Goal: Task Accomplishment & Management: Use online tool/utility

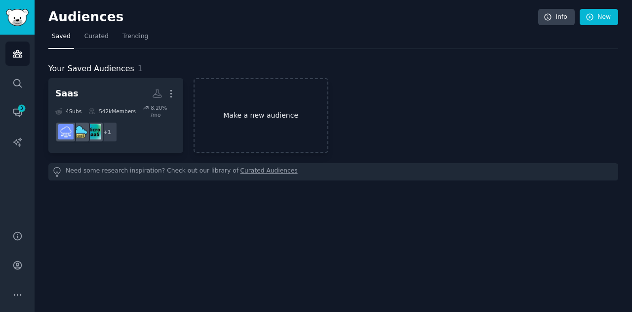
click at [270, 123] on link "Make a new audience" at bounding box center [261, 115] width 135 height 75
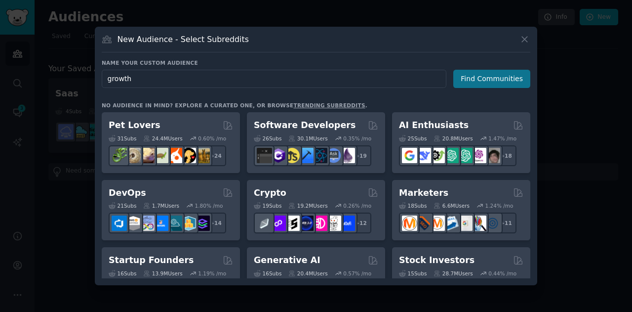
type input "growth"
click at [485, 76] on button "Find Communities" at bounding box center [491, 79] width 77 height 18
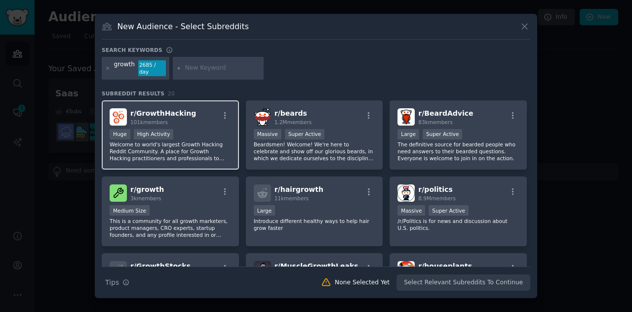
click at [176, 147] on p "Welcome to world's largest Growth Hacking Reddit Community. A place for Growth …" at bounding box center [170, 151] width 121 height 21
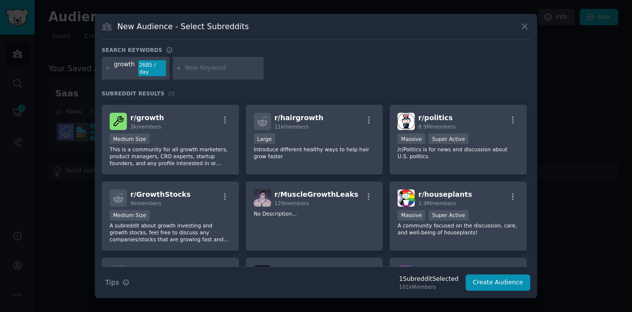
scroll to position [72, 0]
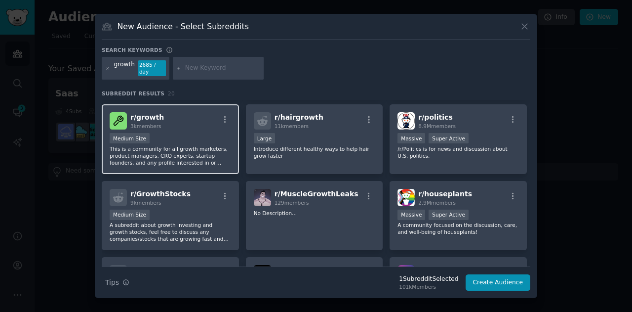
click at [183, 145] on p "This is a community for all growth marketers, product managers, CRO experts, st…" at bounding box center [170, 155] width 121 height 21
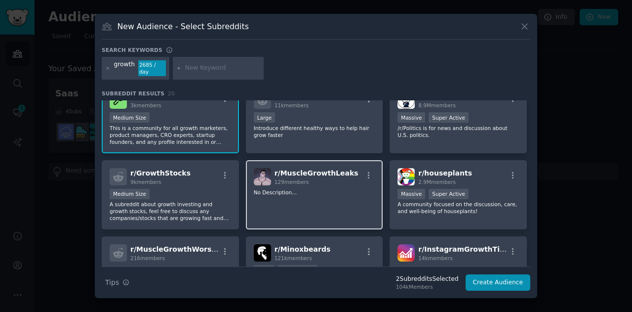
scroll to position [0, 0]
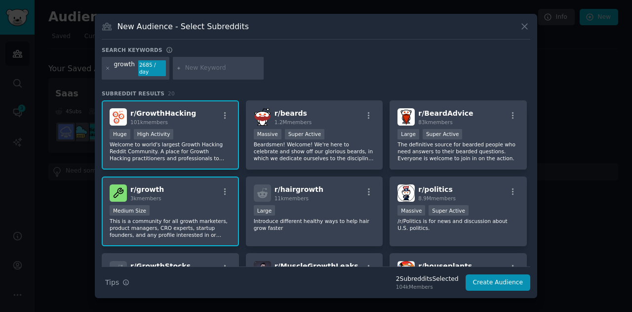
click at [197, 70] on input "text" at bounding box center [222, 68] width 75 height 9
type input "analysis"
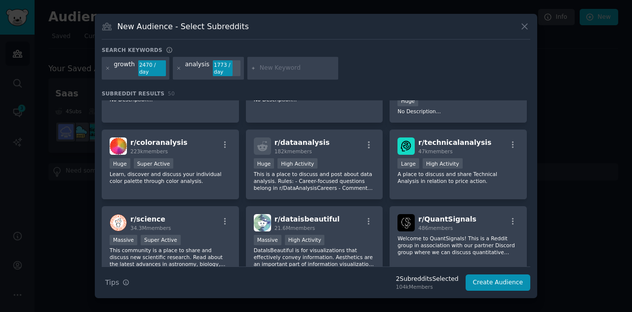
scroll to position [339, 0]
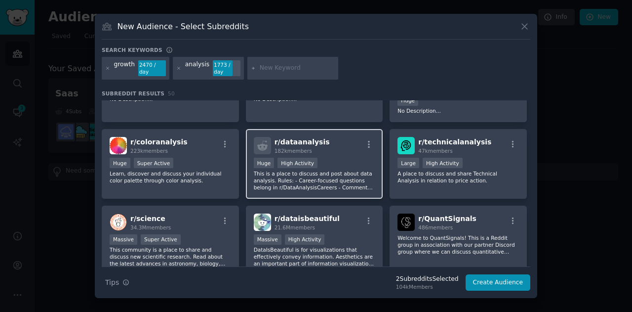
click at [306, 179] on p "This is a place to discuss and post about data analysis. Rules: - Career-focuse…" at bounding box center [314, 180] width 121 height 21
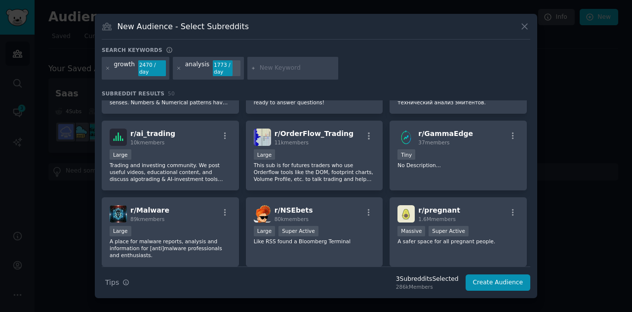
scroll to position [836, 0]
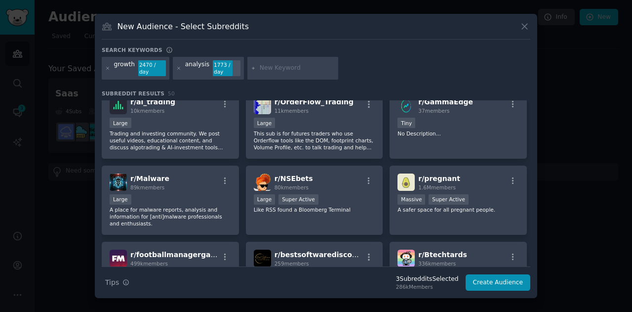
click at [270, 71] on input "text" at bounding box center [297, 68] width 75 height 9
type input "growth leaks"
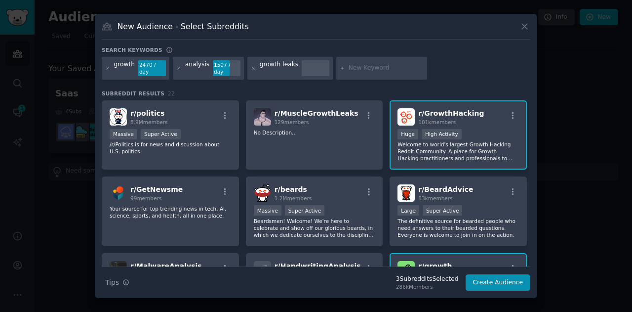
click at [257, 84] on div "Search keywords growth 2470 / day analysis 1507 / day growth leaks Subreddit Re…" at bounding box center [316, 168] width 429 height 244
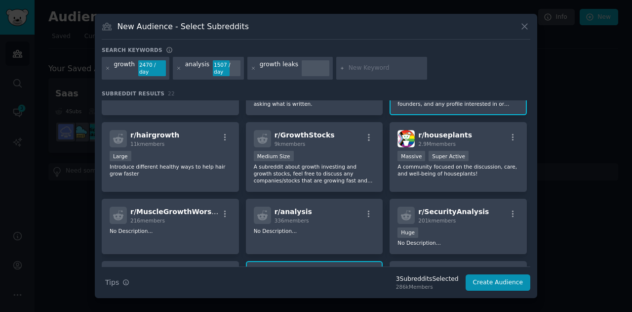
scroll to position [207, 0]
click at [283, 66] on div "growth leaks" at bounding box center [279, 68] width 39 height 16
click at [308, 66] on div at bounding box center [316, 68] width 28 height 16
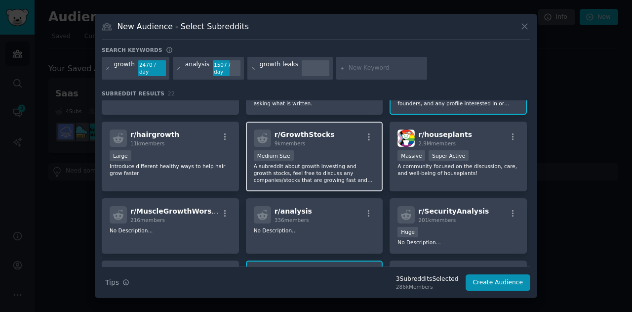
scroll to position [0, 0]
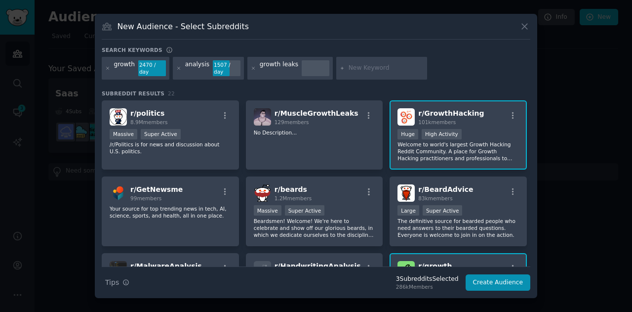
click at [314, 66] on div at bounding box center [316, 68] width 28 height 16
click at [247, 68] on div "growth leaks" at bounding box center [289, 68] width 85 height 23
click at [252, 69] on icon at bounding box center [253, 68] width 2 height 2
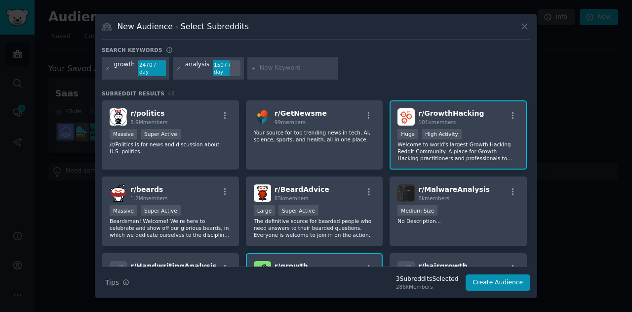
click at [276, 69] on input "text" at bounding box center [297, 68] width 75 height 9
type input "growth analysis"
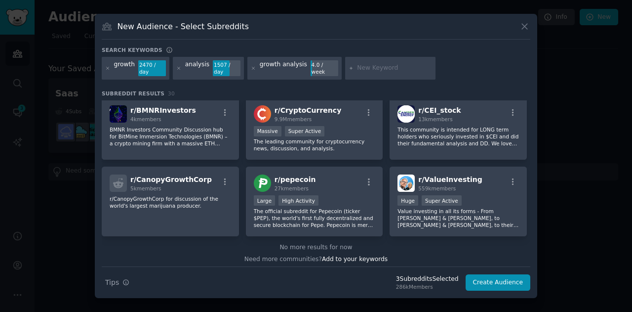
scroll to position [604, 0]
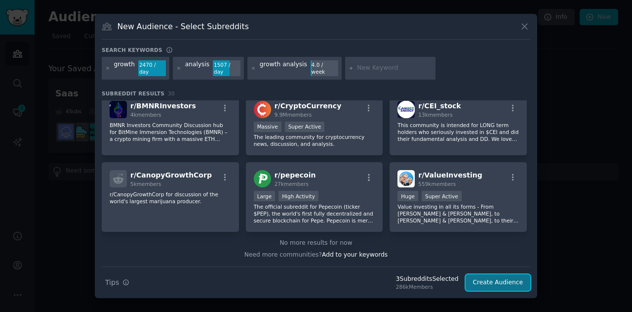
click at [492, 279] on button "Create Audience" at bounding box center [498, 282] width 65 height 17
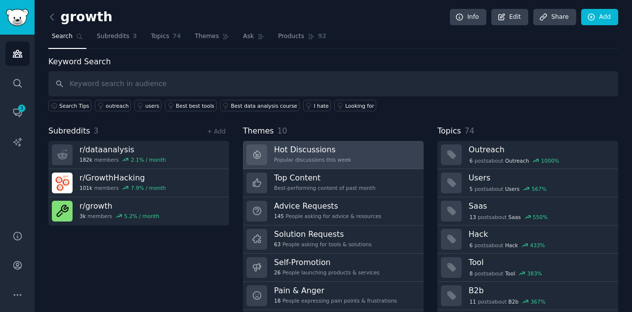
click at [369, 153] on link "Hot Discussions Popular discussions this week" at bounding box center [333, 155] width 181 height 28
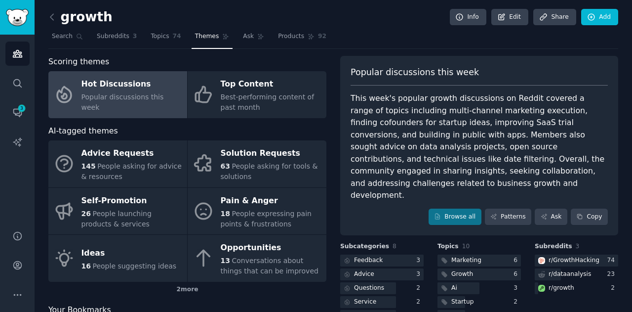
scroll to position [0, 0]
click at [15, 59] on link "Audiences" at bounding box center [17, 53] width 24 height 24
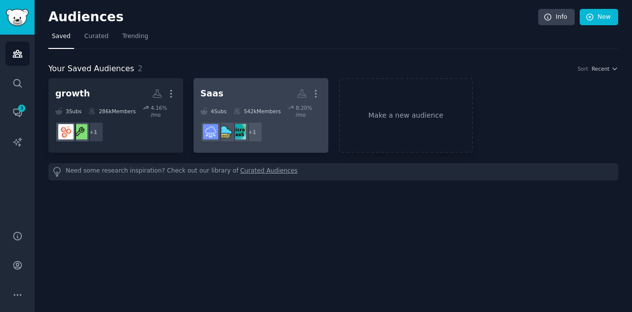
click at [303, 125] on dd "r/SaasDevelopers + 1" at bounding box center [260, 132] width 121 height 28
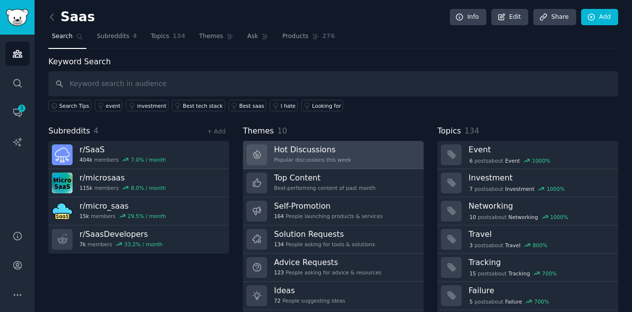
click at [362, 143] on link "Hot Discussions Popular discussions this week" at bounding box center [333, 155] width 181 height 28
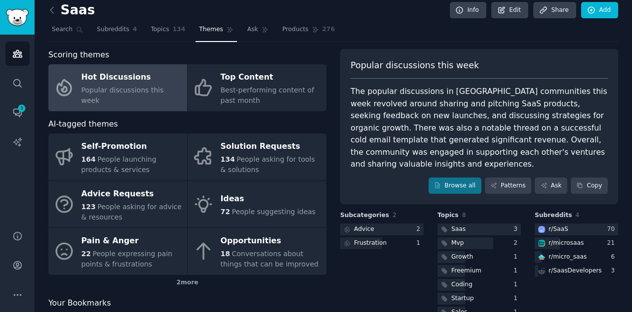
scroll to position [7, 0]
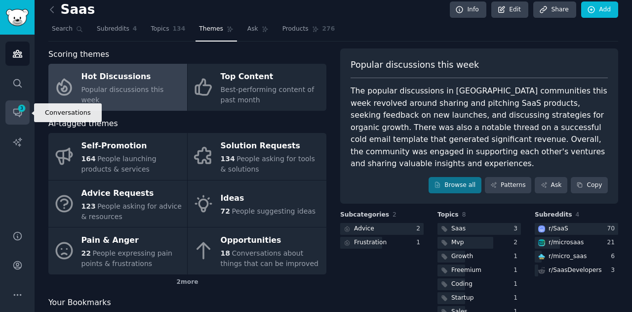
click at [11, 118] on link "Conversations 3" at bounding box center [17, 112] width 24 height 24
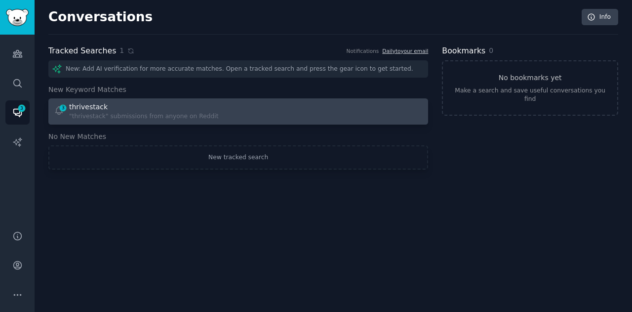
click at [179, 118] on div ""thrivestack" submissions from anyone on Reddit" at bounding box center [143, 116] width 149 height 9
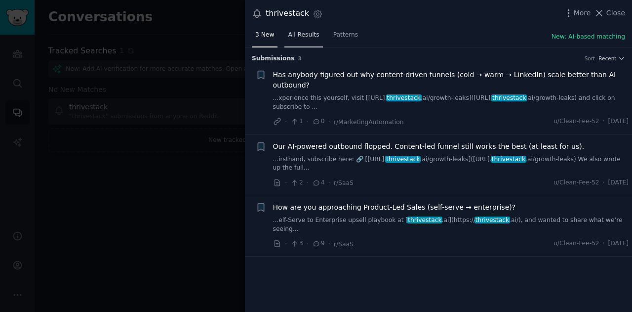
click at [292, 36] on span "All Results" at bounding box center [303, 35] width 31 height 9
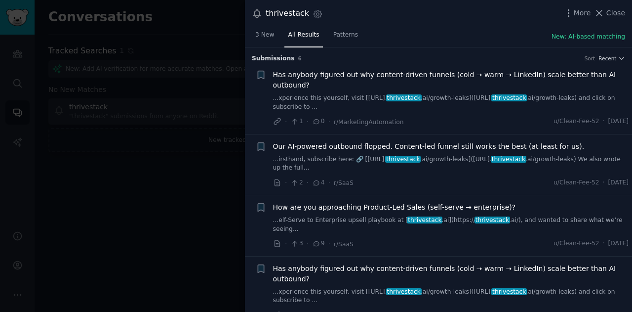
click at [196, 225] on div at bounding box center [316, 156] width 632 height 312
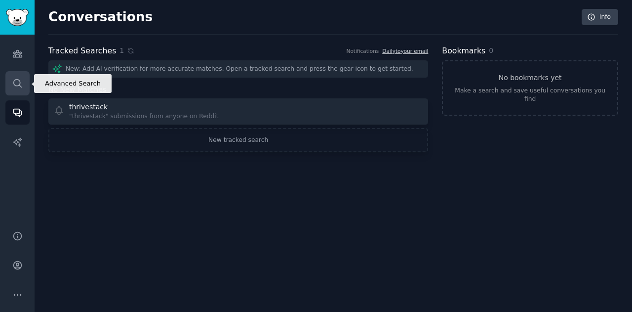
click at [19, 76] on link "Search" at bounding box center [17, 83] width 24 height 24
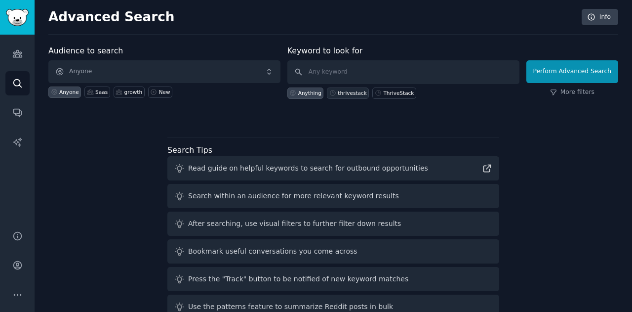
click at [359, 95] on div "thrivestack" at bounding box center [352, 92] width 29 height 7
type input "thrivestack"
click at [348, 91] on div "thrivestack" at bounding box center [352, 92] width 29 height 7
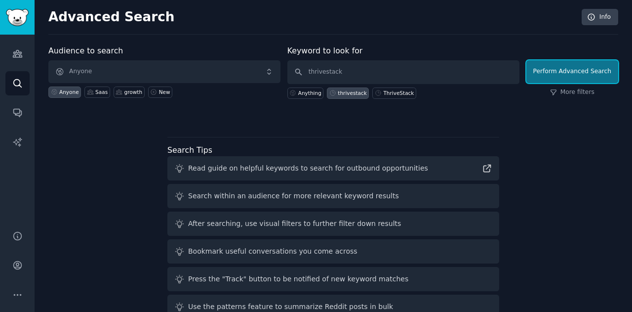
click at [564, 73] on button "Perform Advanced Search" at bounding box center [572, 71] width 92 height 23
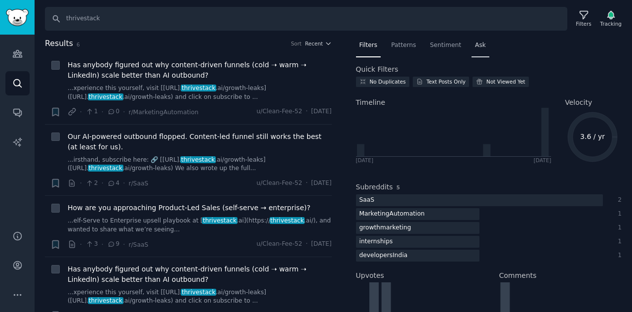
click at [475, 47] on span "Ask" at bounding box center [480, 45] width 11 height 9
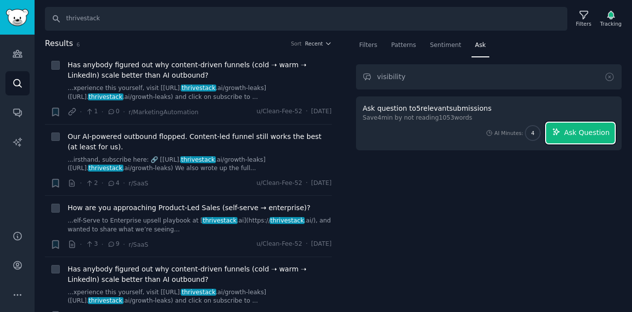
click at [598, 127] on span "Ask Question" at bounding box center [586, 132] width 45 height 10
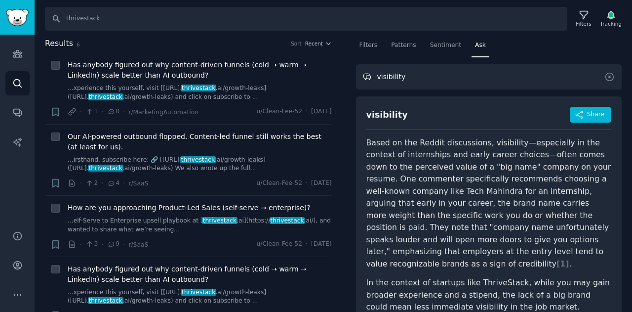
click at [416, 82] on input "visibility" at bounding box center [489, 76] width 266 height 25
type input "visibility on reddit"
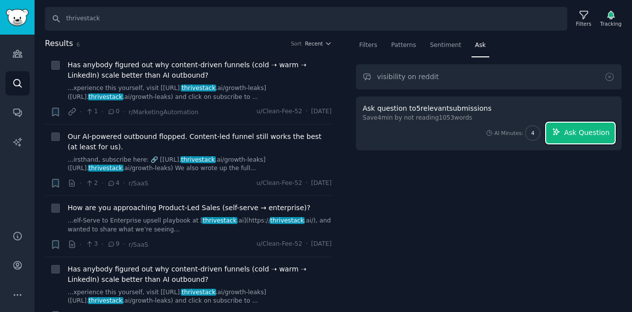
click at [591, 127] on span "Ask Question" at bounding box center [586, 132] width 45 height 10
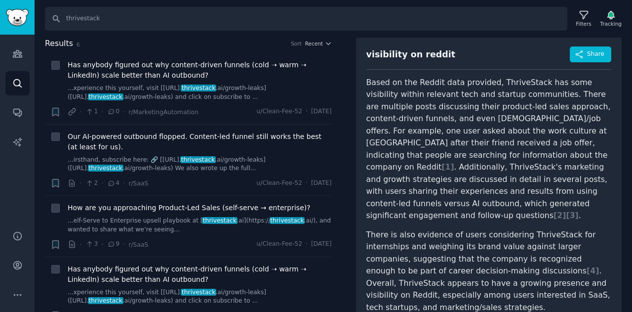
scroll to position [60, 0]
